Goal: Information Seeking & Learning: Learn about a topic

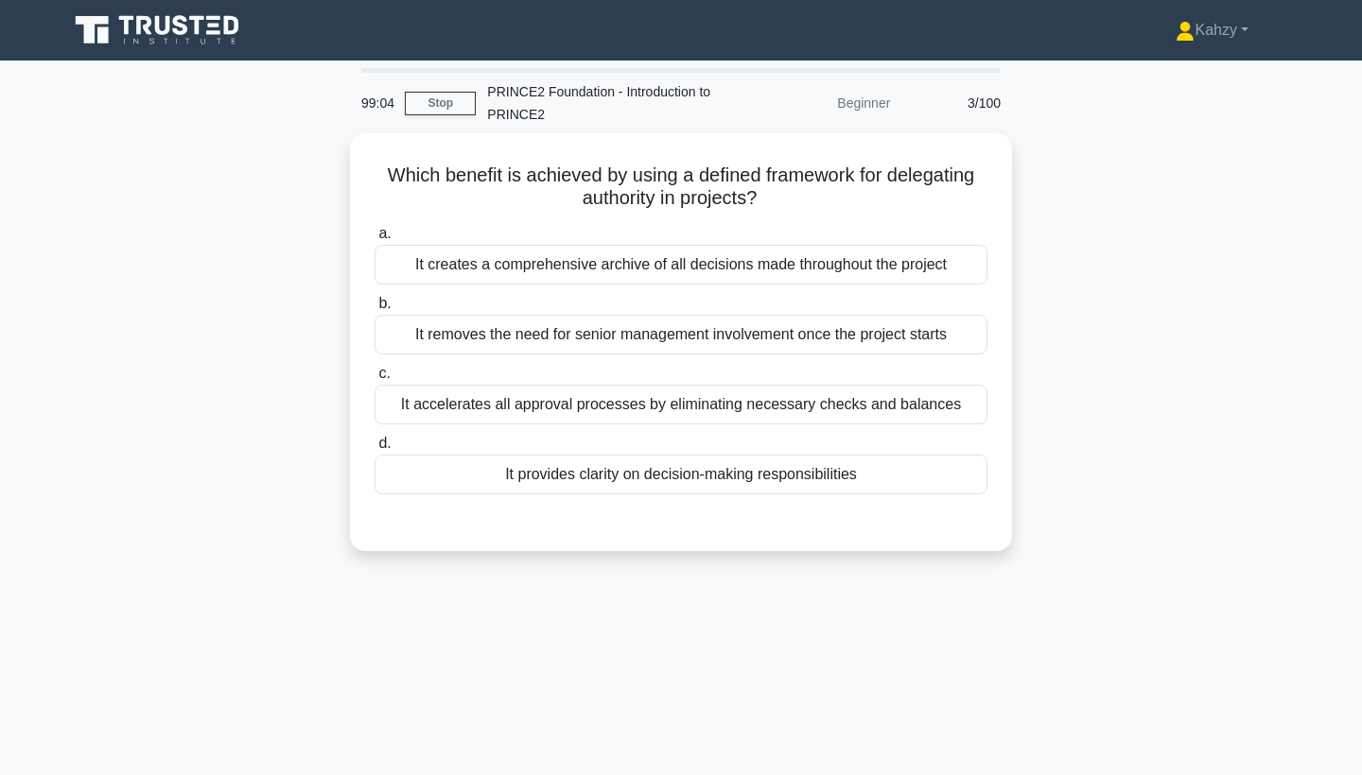
click at [132, 46] on icon at bounding box center [159, 30] width 182 height 36
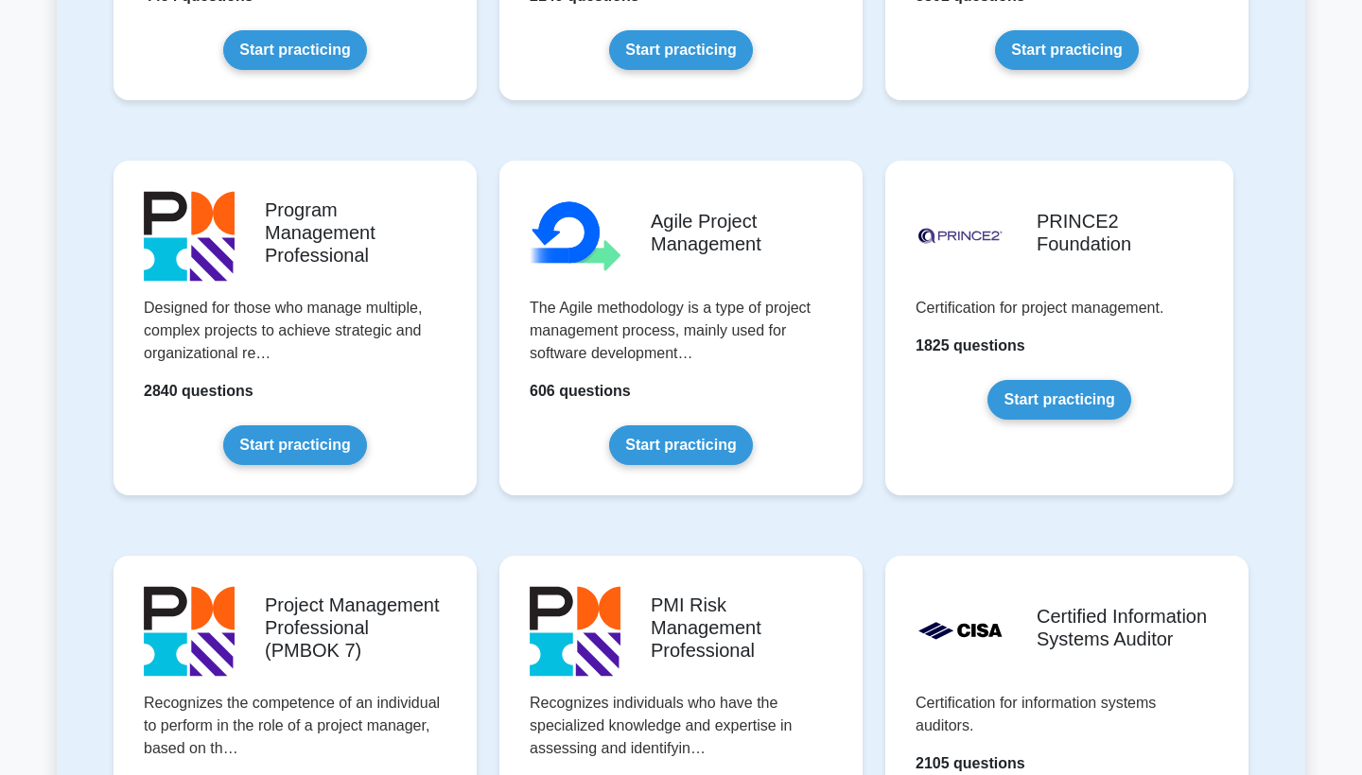
scroll to position [1062, 0]
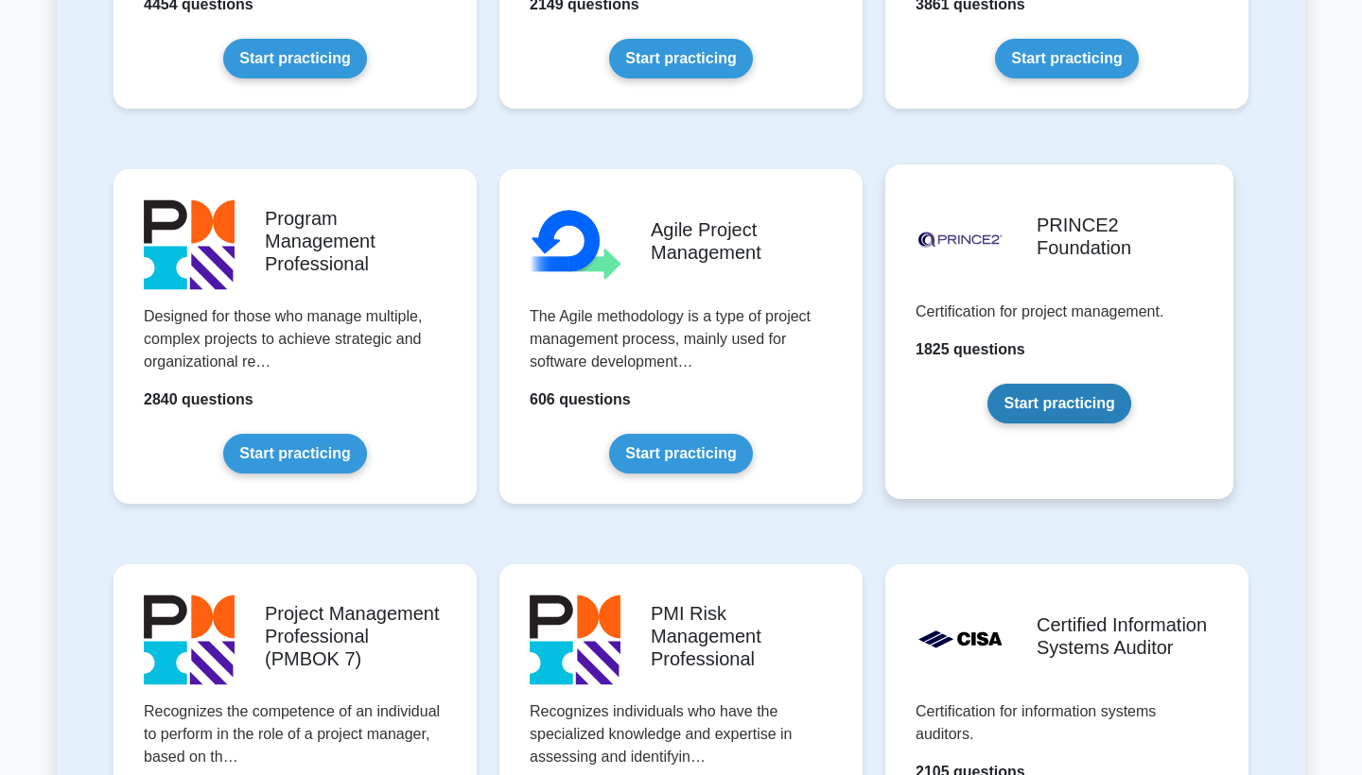
click at [1061, 416] on link "Start practicing" at bounding box center [1058, 404] width 143 height 40
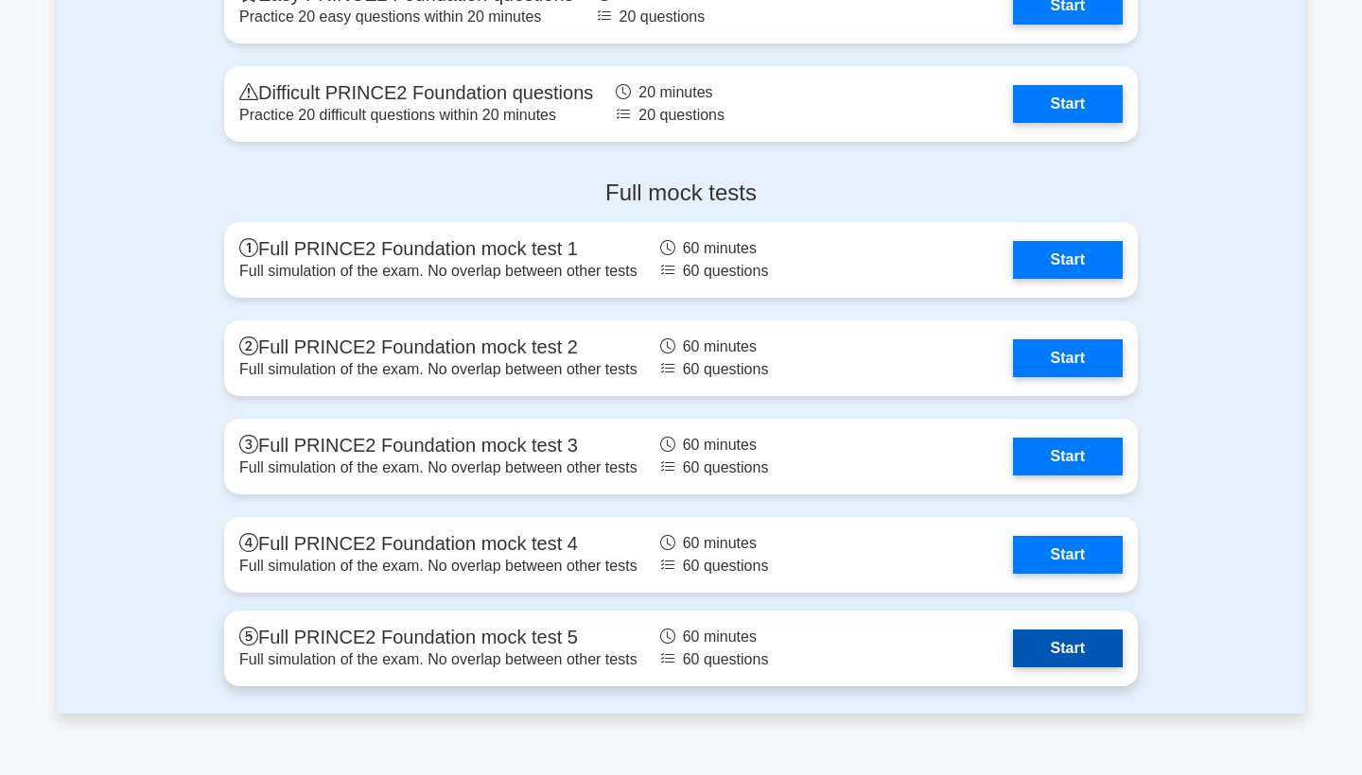
scroll to position [2138, 0]
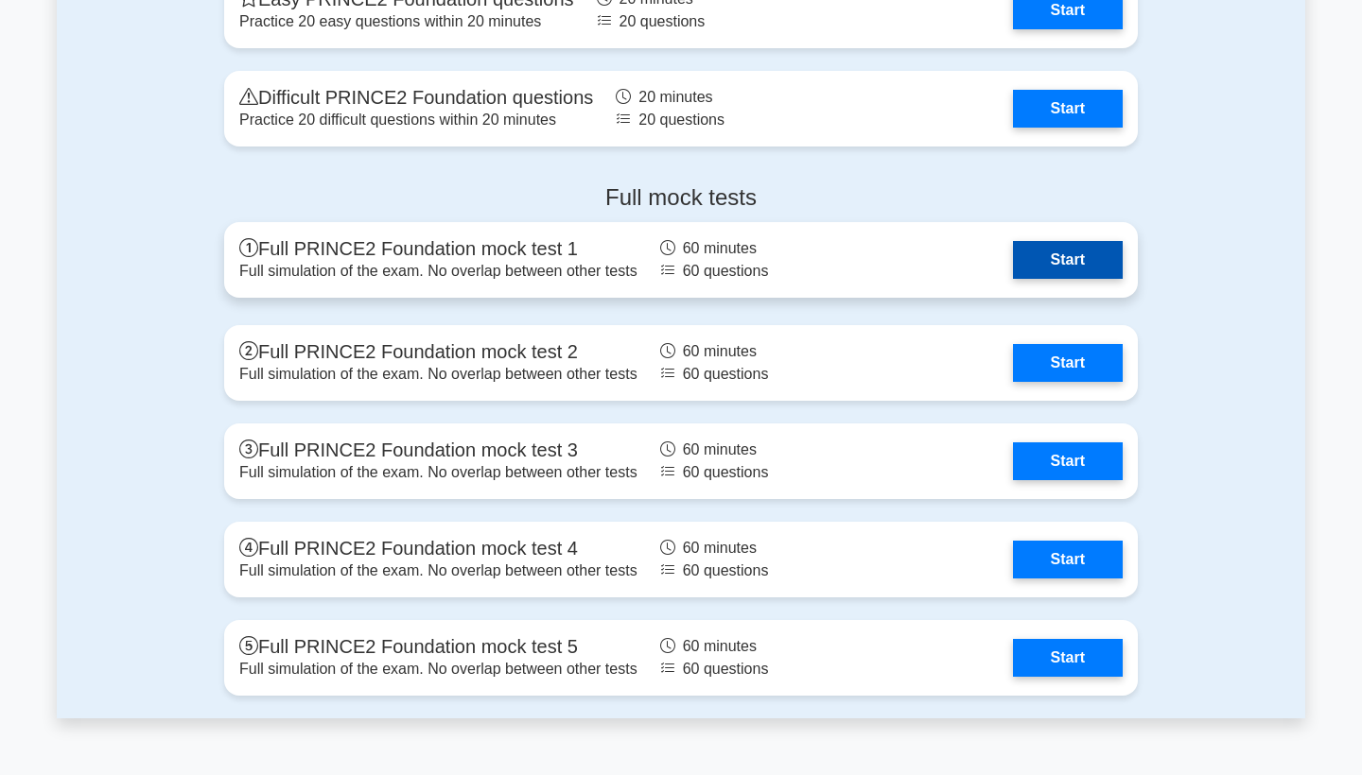
click at [1076, 268] on link "Start" at bounding box center [1068, 260] width 110 height 38
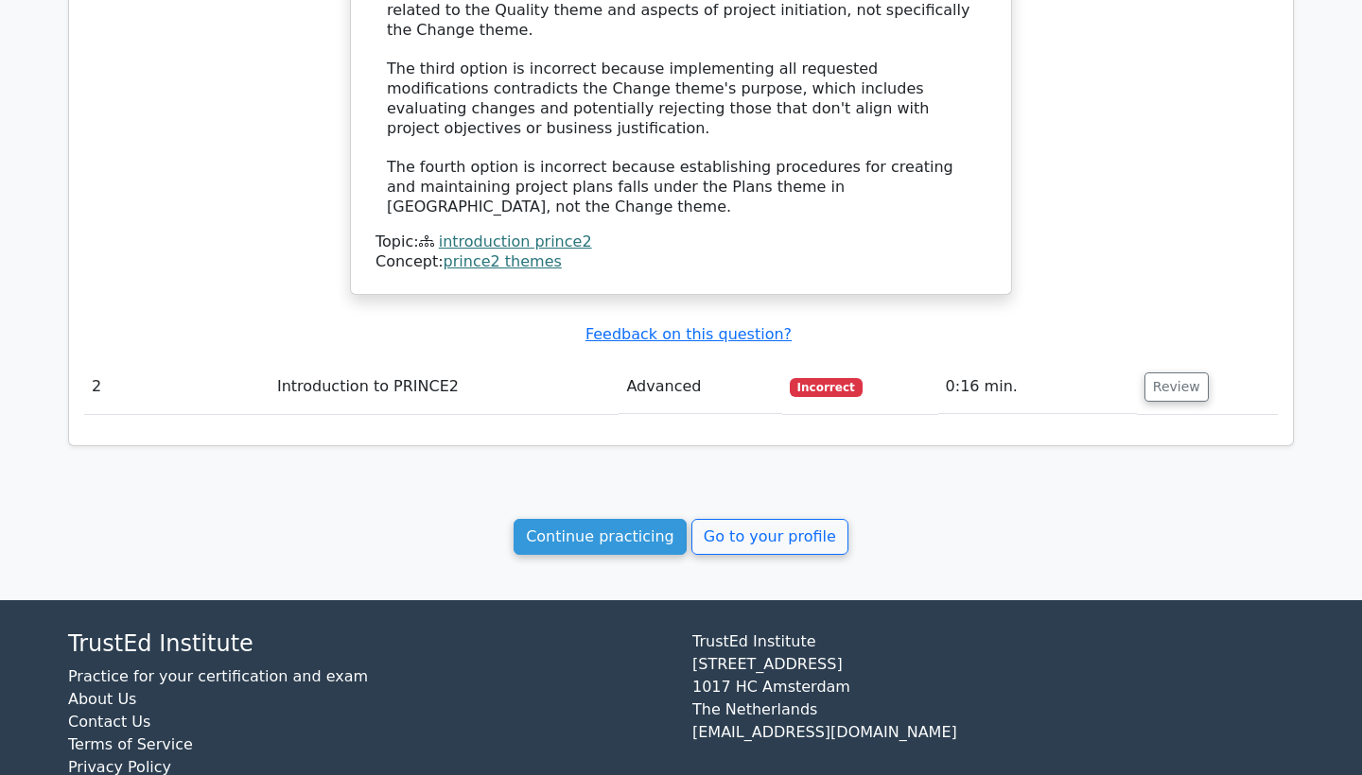
scroll to position [1661, 0]
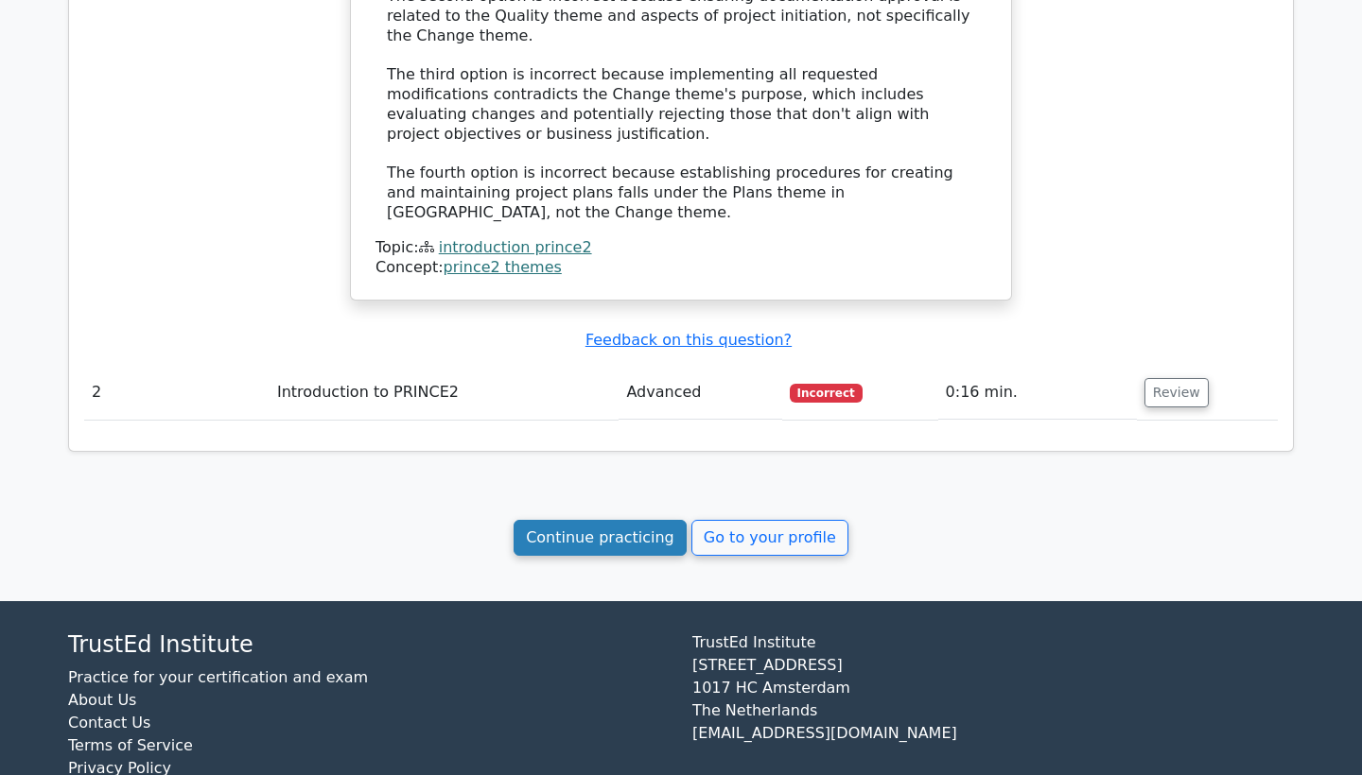
click at [581, 520] on link "Continue practicing" at bounding box center [599, 538] width 173 height 36
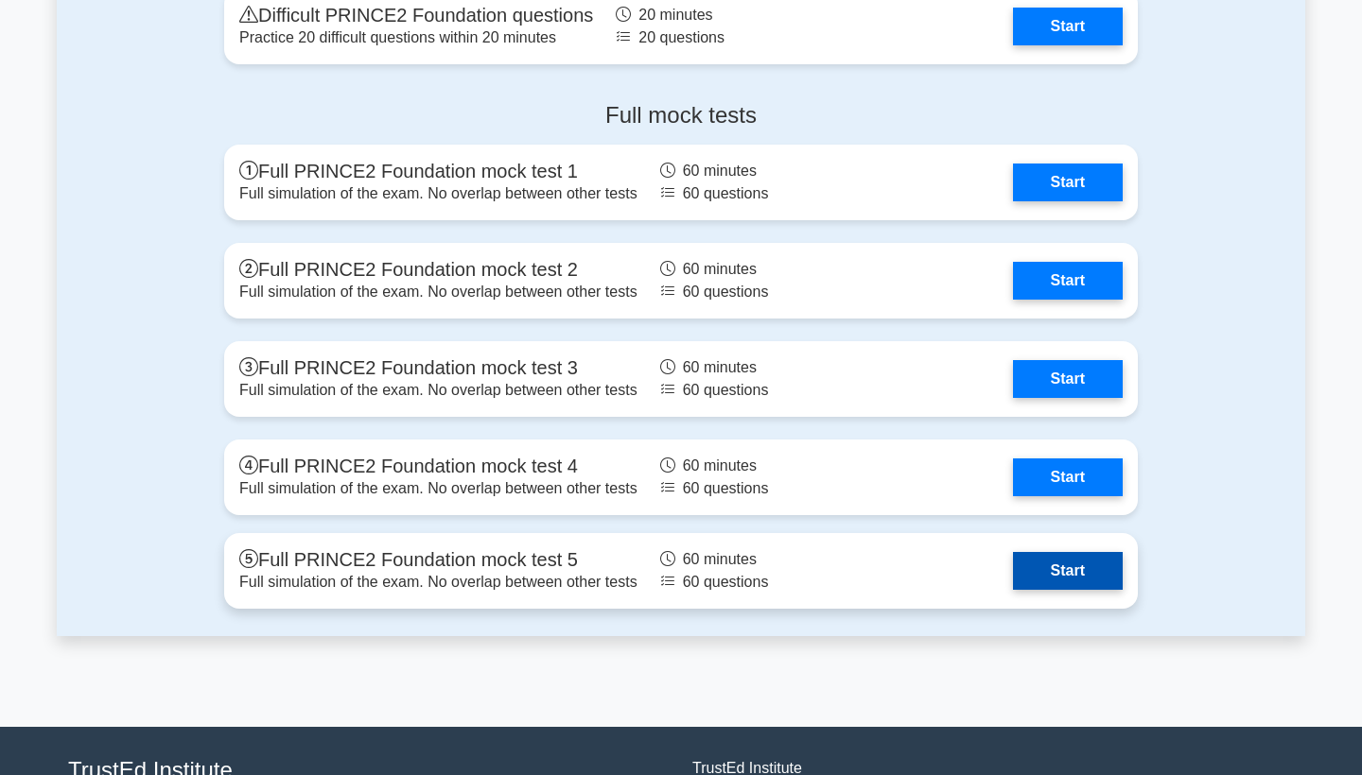
scroll to position [2218, 0]
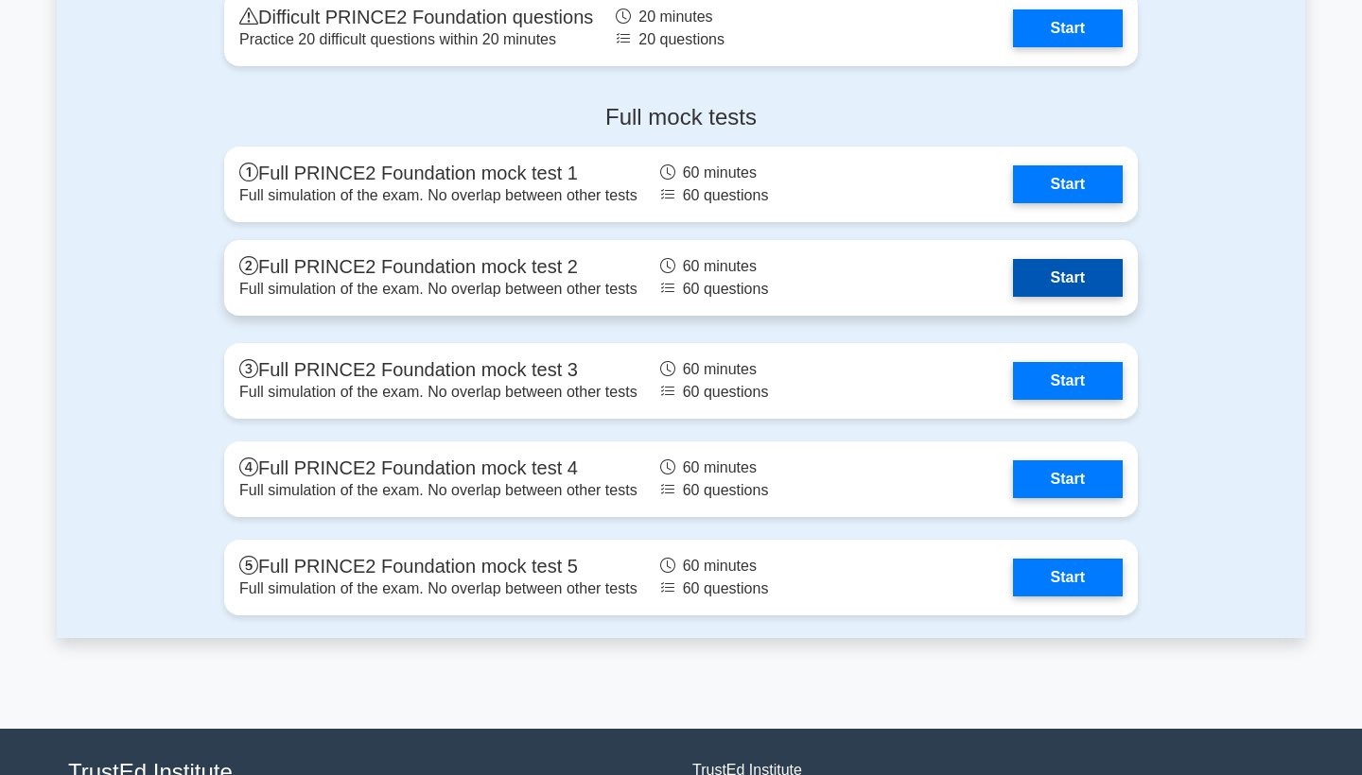
click at [1018, 272] on link "Start" at bounding box center [1068, 278] width 110 height 38
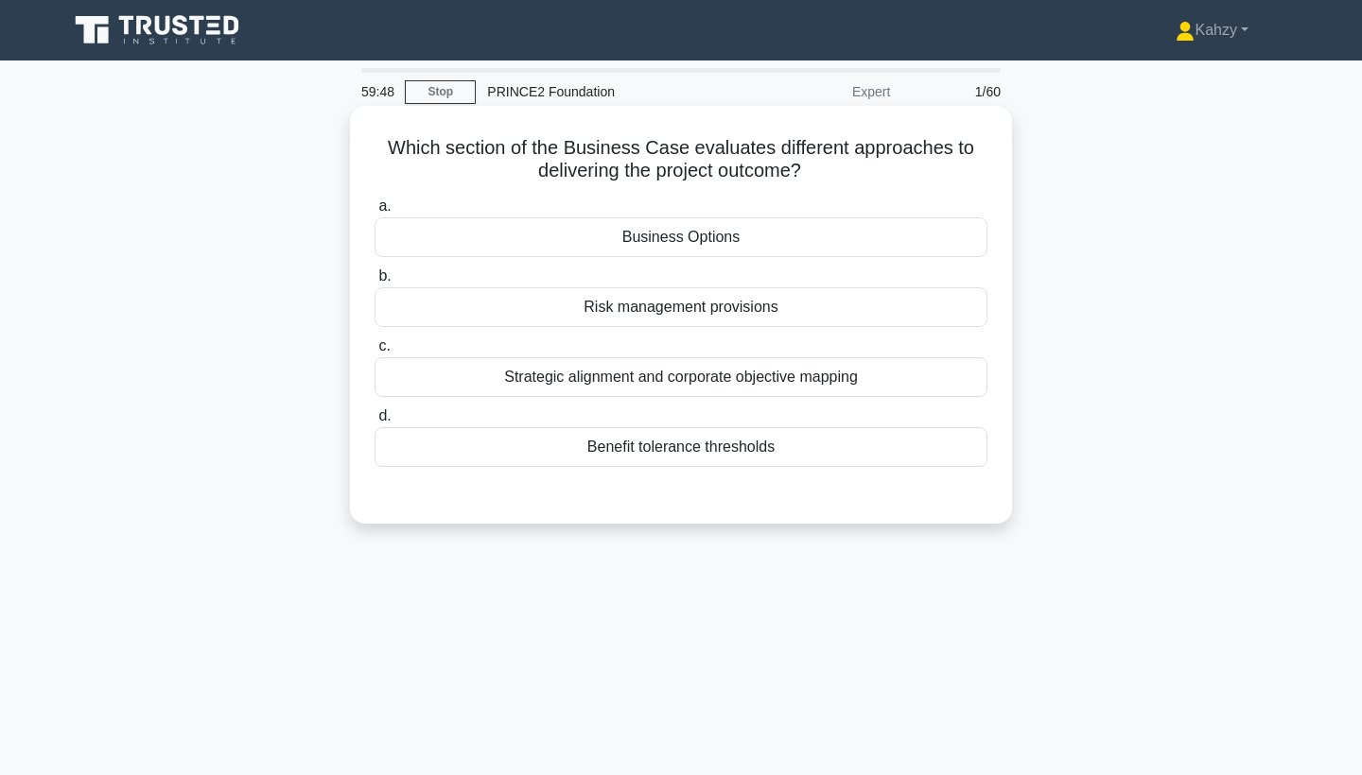
click at [942, 236] on div "Business Options" at bounding box center [680, 237] width 613 height 40
click at [374, 213] on input "a. Business Options" at bounding box center [374, 206] width 0 height 12
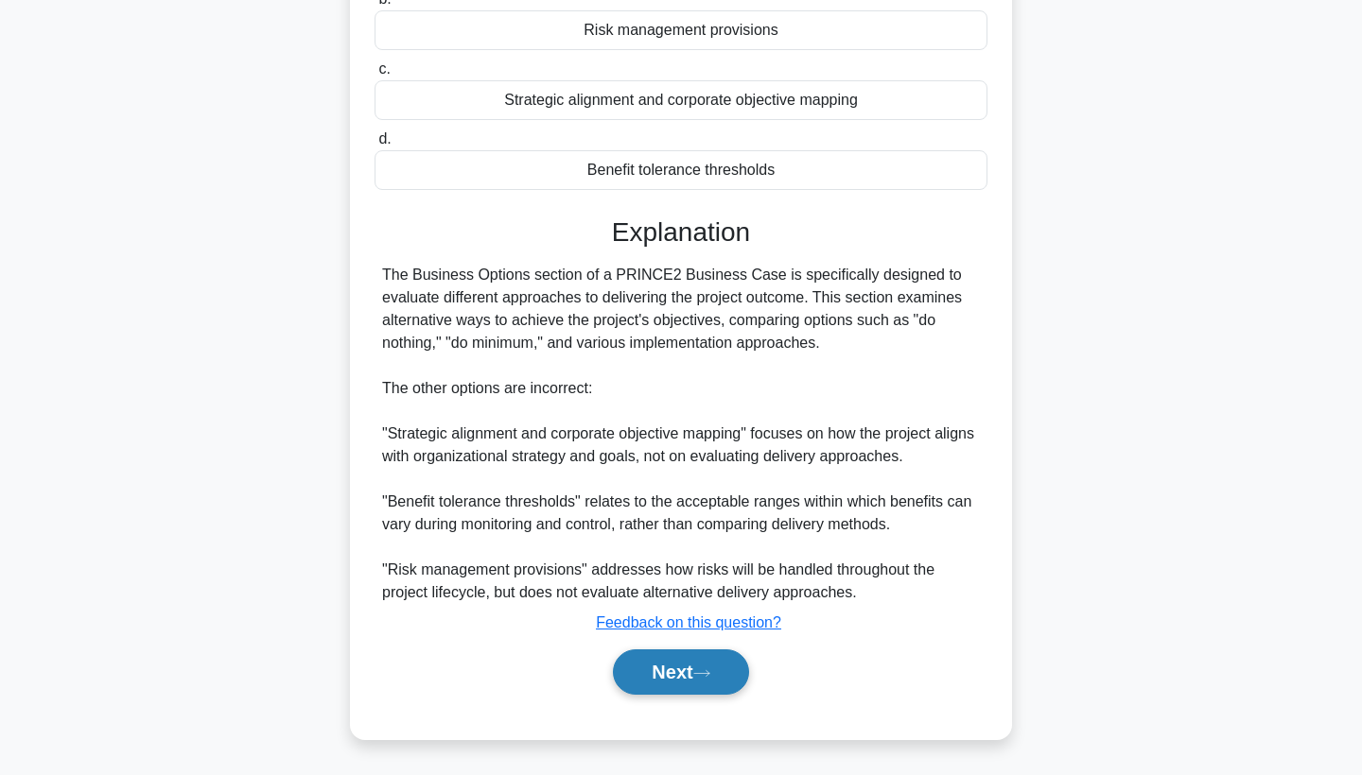
click at [705, 670] on icon at bounding box center [701, 673] width 17 height 10
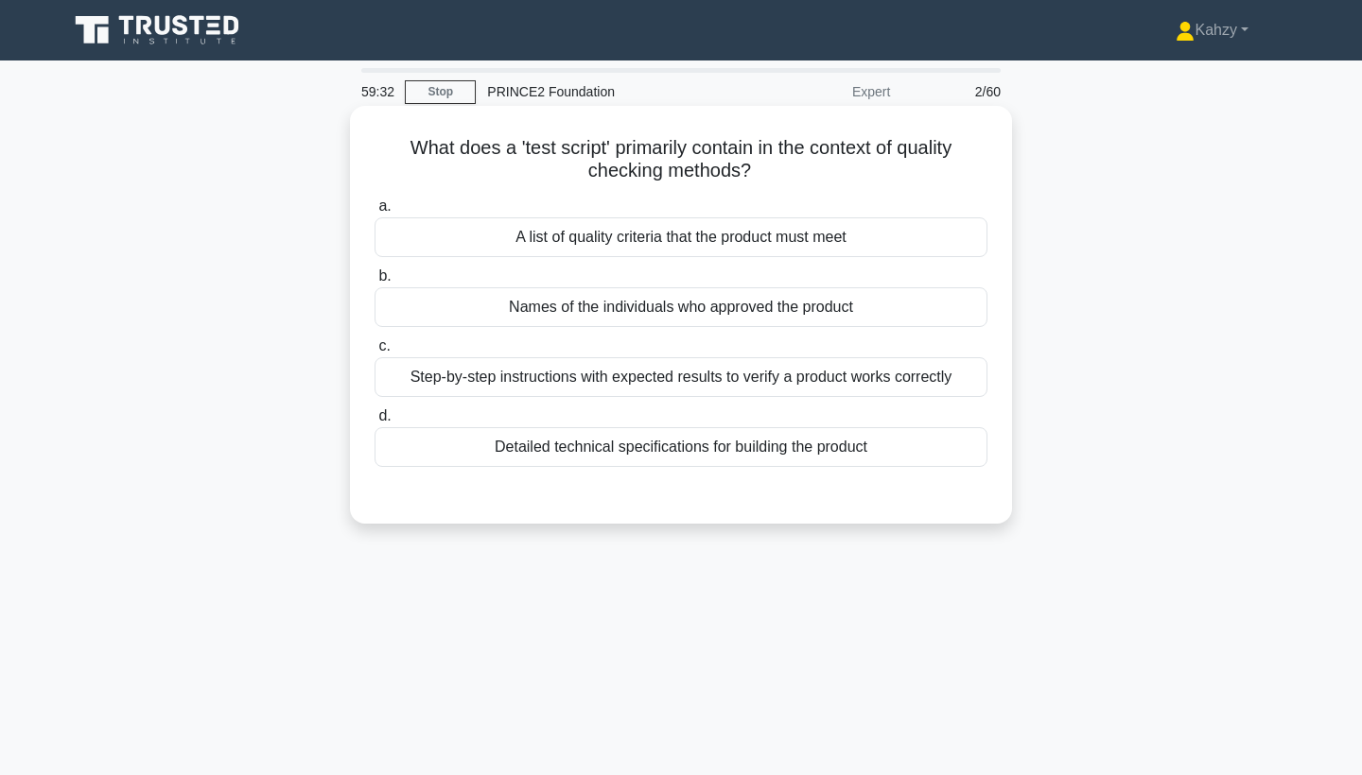
click at [827, 238] on div "A list of quality criteria that the product must meet" at bounding box center [680, 237] width 613 height 40
click at [374, 213] on input "a. A list of quality criteria that the product must meet" at bounding box center [374, 206] width 0 height 12
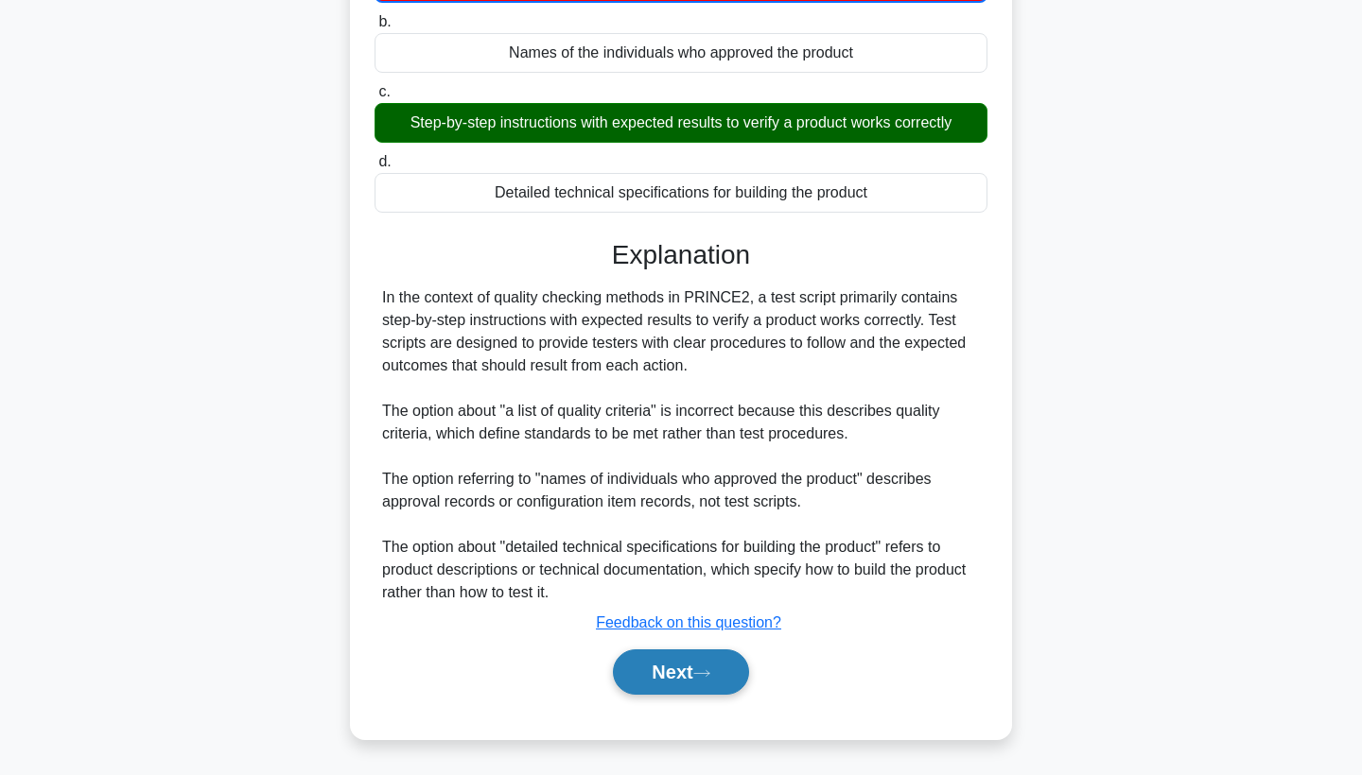
click at [710, 675] on icon at bounding box center [701, 673] width 17 height 10
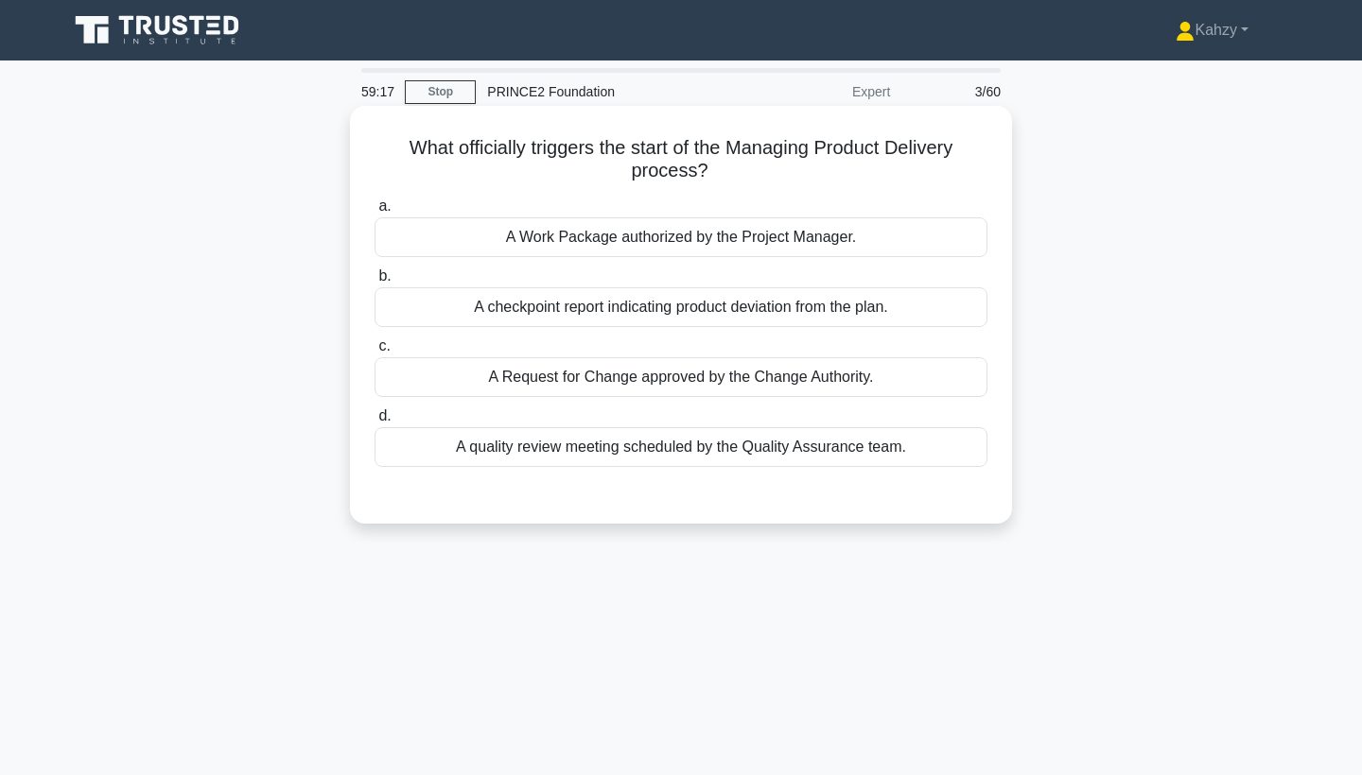
click at [890, 233] on div "A Work Package authorized by the Project Manager." at bounding box center [680, 237] width 613 height 40
click at [374, 213] on input "a. A Work Package authorized by the Project Manager." at bounding box center [374, 206] width 0 height 12
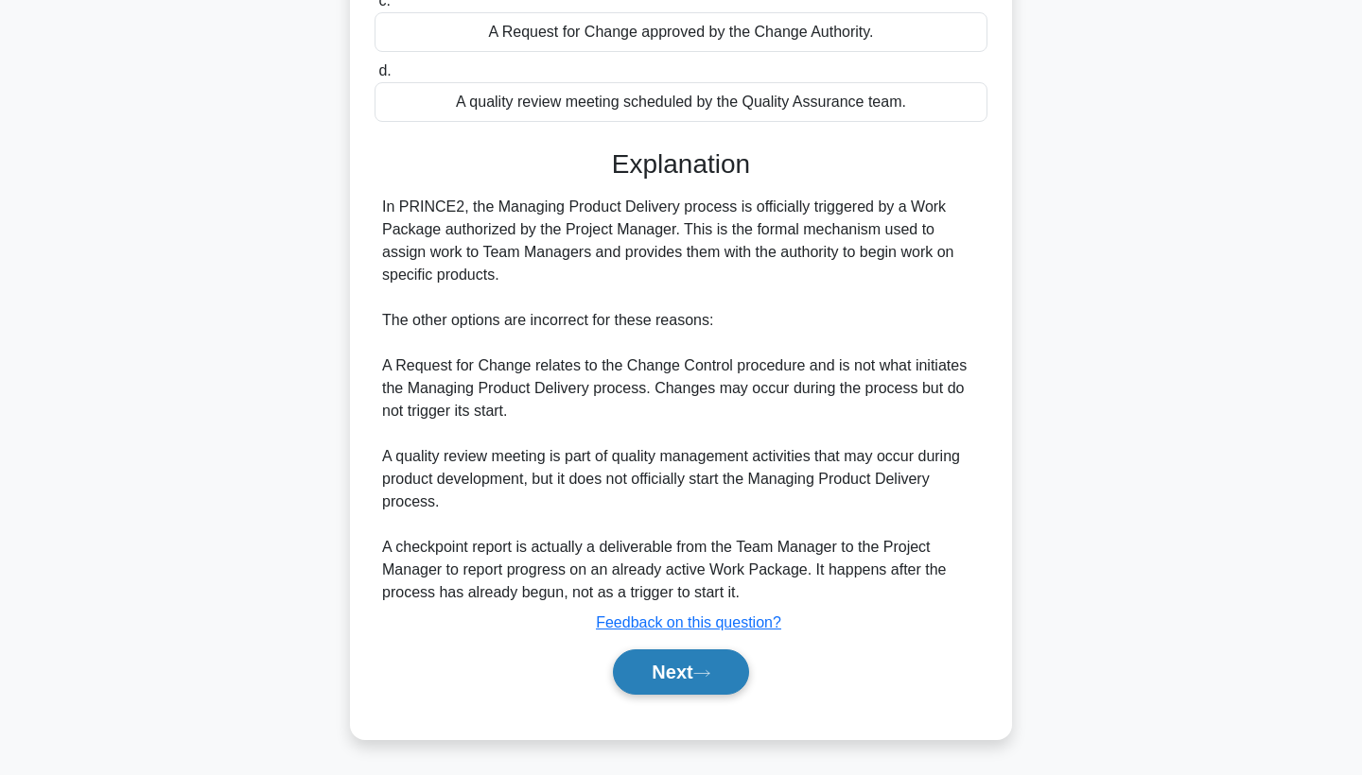
click at [710, 677] on icon at bounding box center [701, 673] width 17 height 10
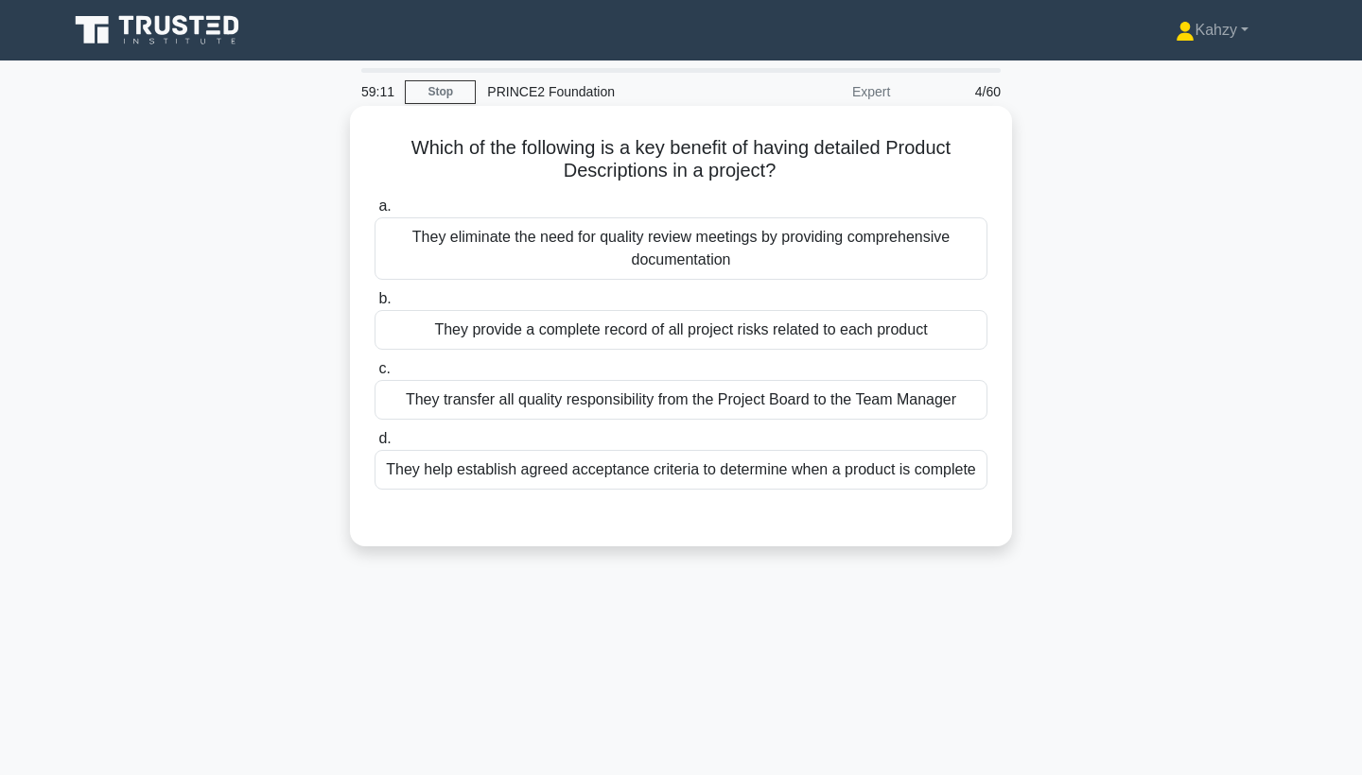
click at [828, 234] on div "They eliminate the need for quality review meetings by providing comprehensive …" at bounding box center [680, 248] width 613 height 62
click at [374, 213] on input "a. They eliminate the need for quality review meetings by providing comprehensi…" at bounding box center [374, 206] width 0 height 12
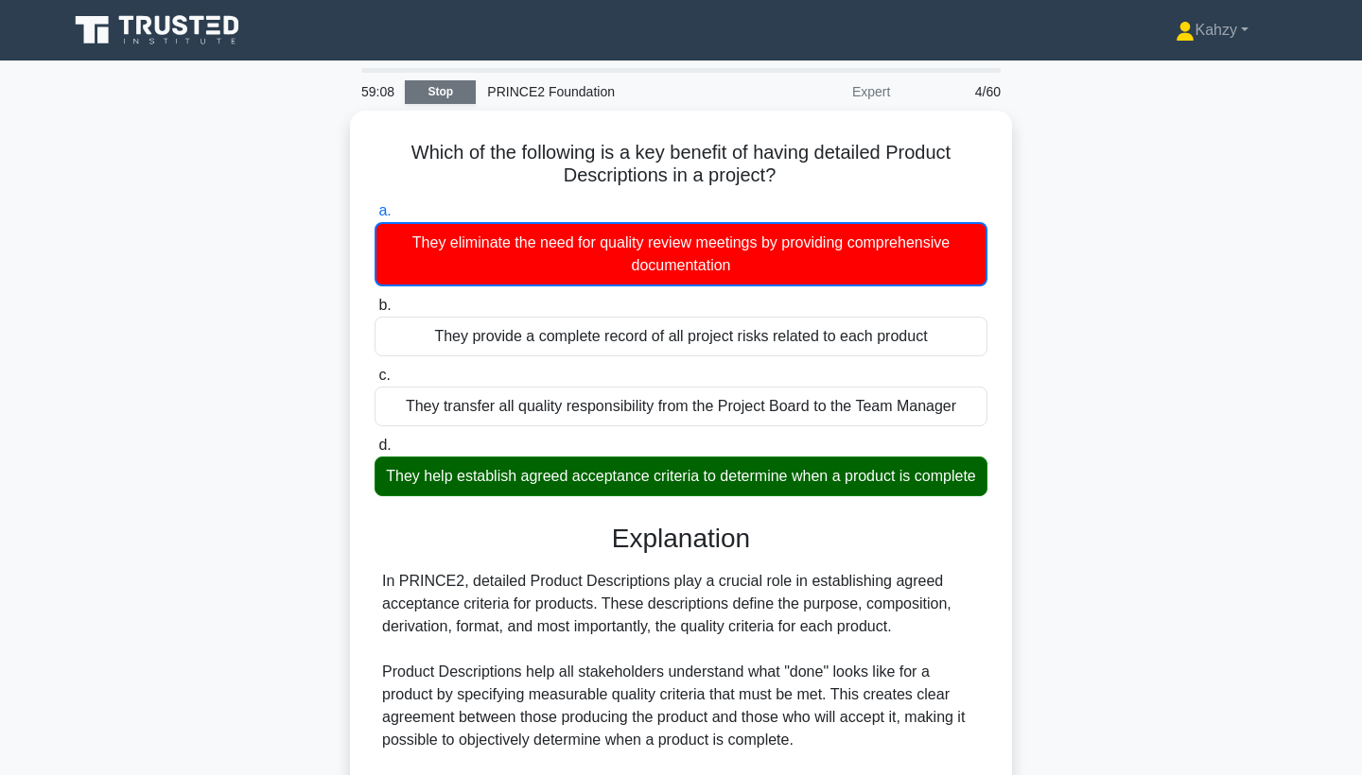
click at [457, 95] on link "Stop" at bounding box center [440, 92] width 71 height 24
